Goal: Task Accomplishment & Management: Manage account settings

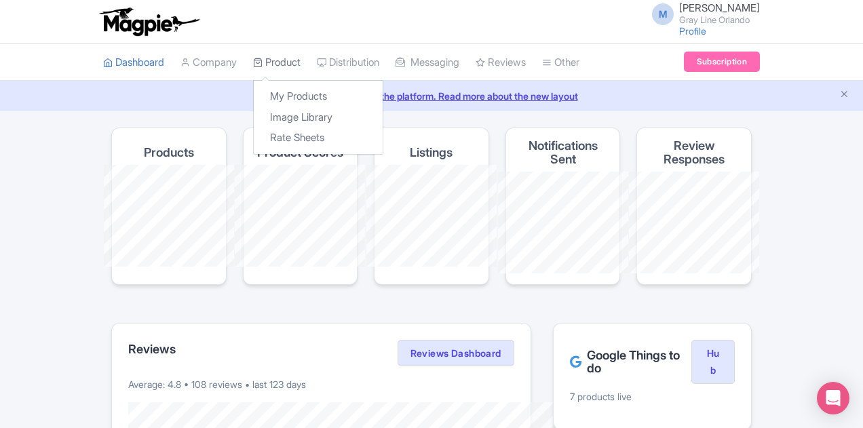
click at [253, 52] on link "Product" at bounding box center [277, 62] width 48 height 37
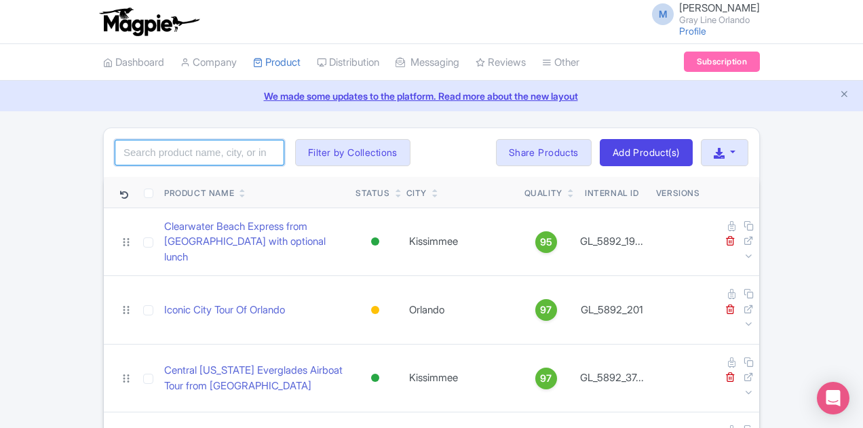
click at [169, 147] on input "search" at bounding box center [200, 153] width 170 height 26
type input "st. augustine"
click button "Search" at bounding box center [0, 0] width 0 height 0
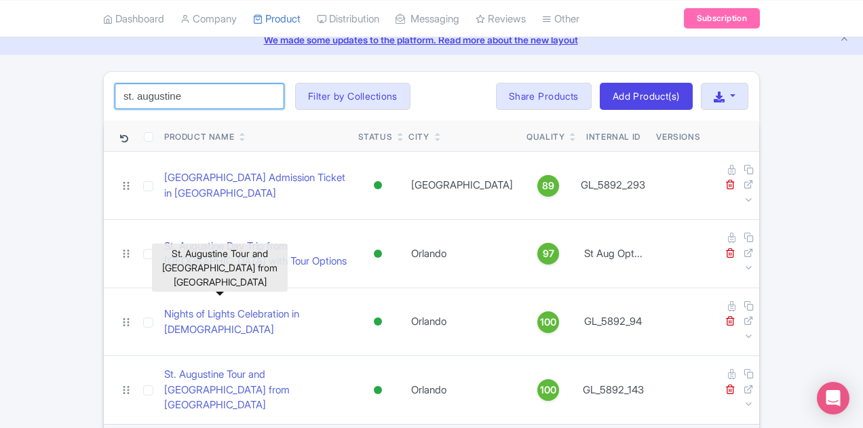
scroll to position [136, 0]
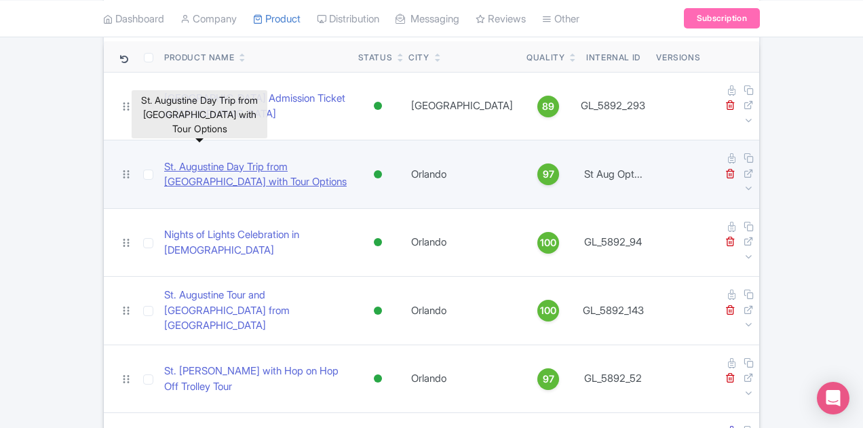
click at [164, 160] on link "St. Augustine Day Trip from [GEOGRAPHIC_DATA] with Tour Options" at bounding box center [255, 175] width 183 height 31
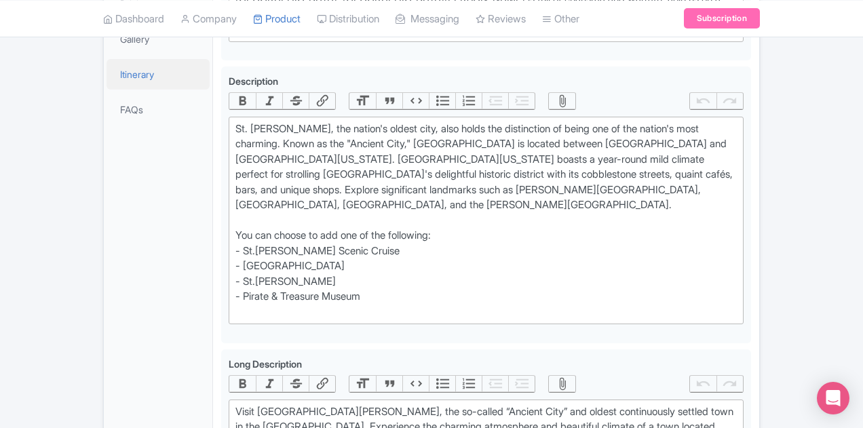
scroll to position [204, 0]
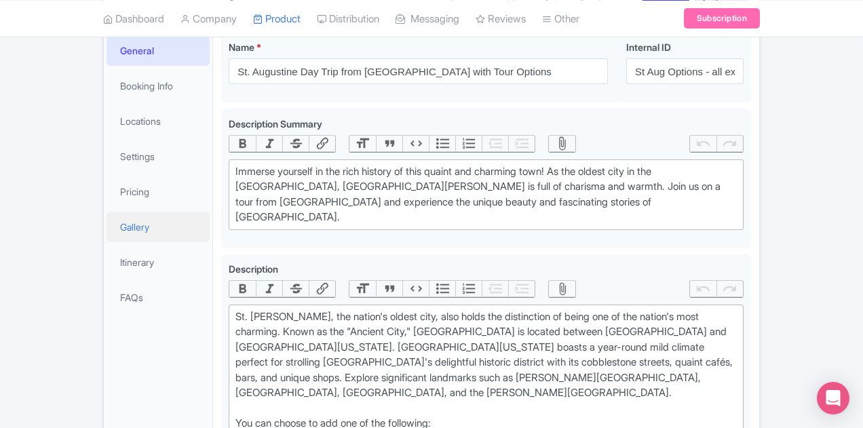
click at [107, 236] on link "Gallery" at bounding box center [158, 227] width 103 height 31
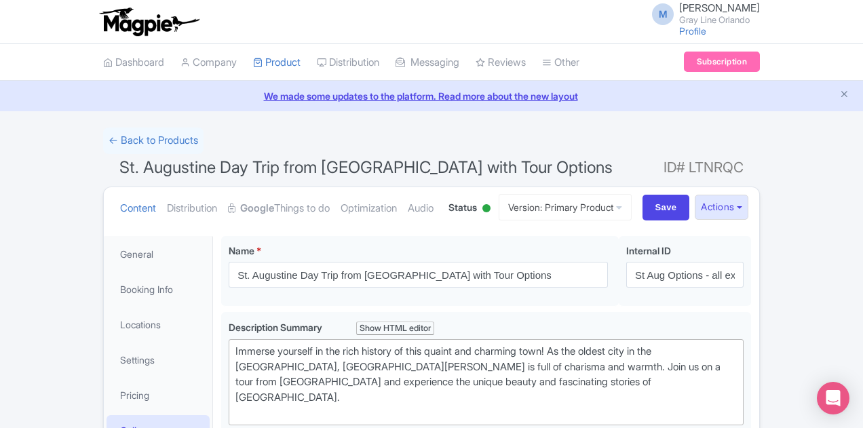
scroll to position [272, 0]
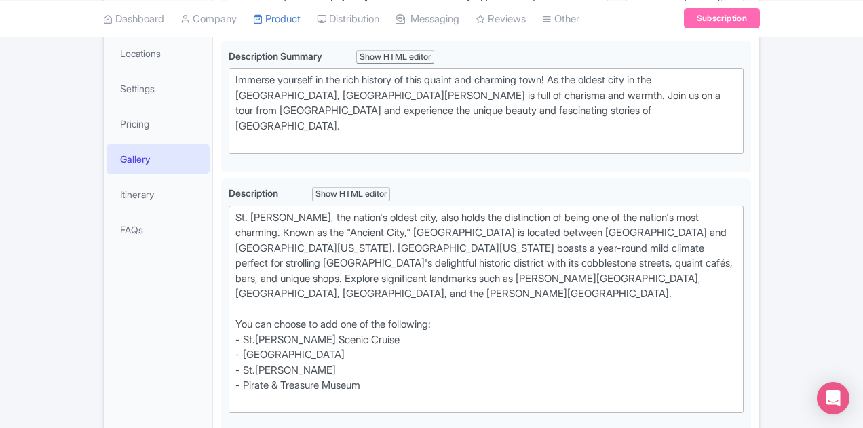
click at [107, 165] on link "Gallery" at bounding box center [158, 159] width 103 height 31
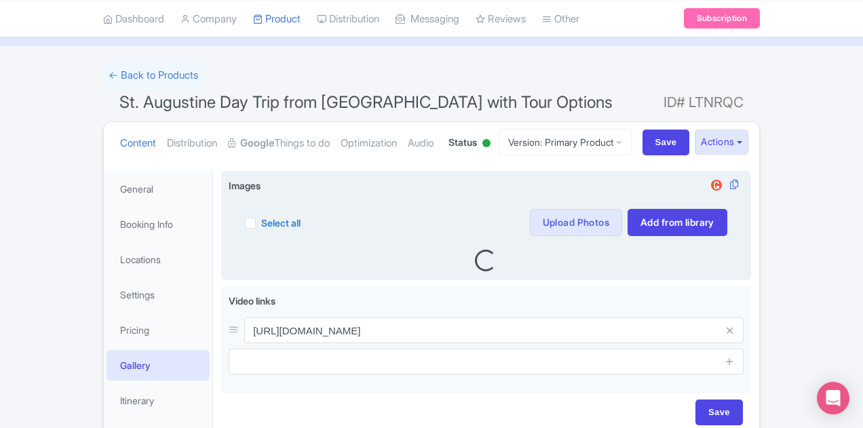
scroll to position [0, 0]
